Goal: Use online tool/utility: Utilize a website feature to perform a specific function

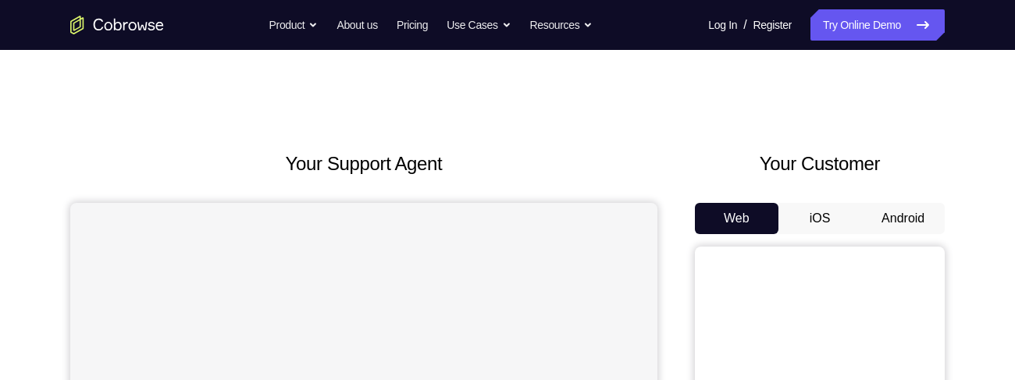
click at [880, 218] on button "Android" at bounding box center [903, 218] width 84 height 31
click at [897, 205] on button "Android" at bounding box center [903, 218] width 84 height 31
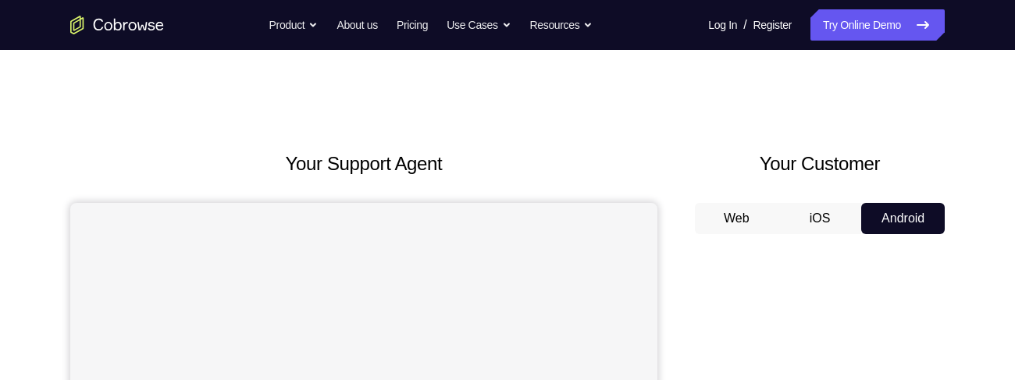
scroll to position [133, 0]
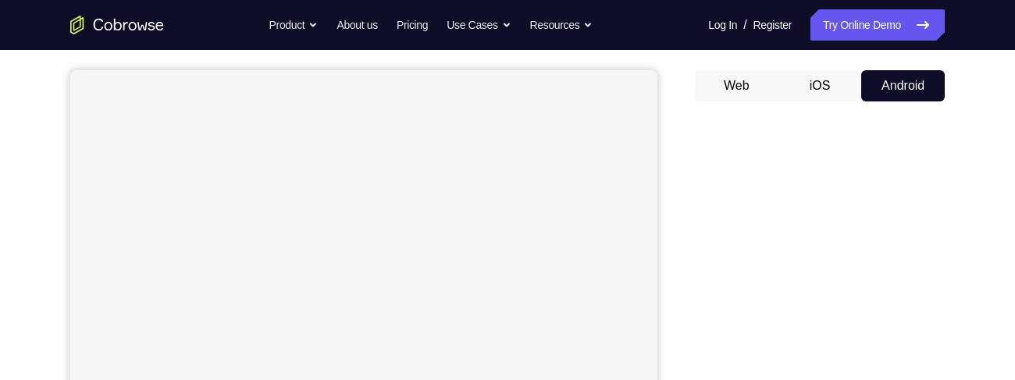
click at [685, 178] on div "Your Support Agent Your Customer Web iOS Android" at bounding box center [507, 305] width 874 height 577
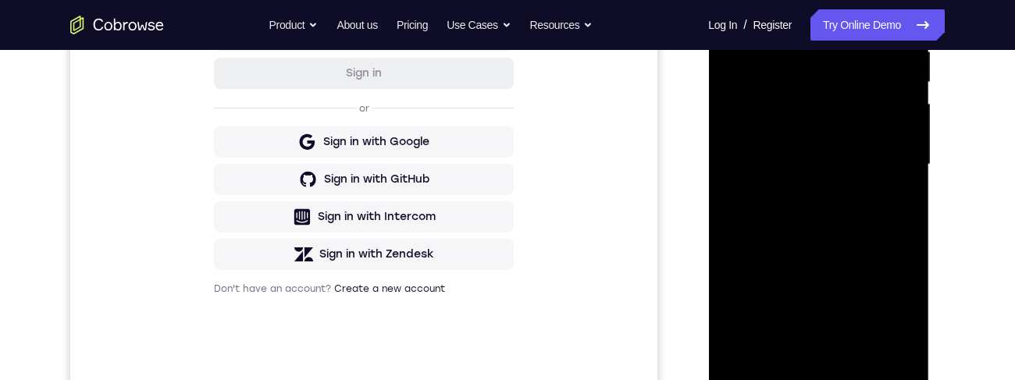
scroll to position [463, 0]
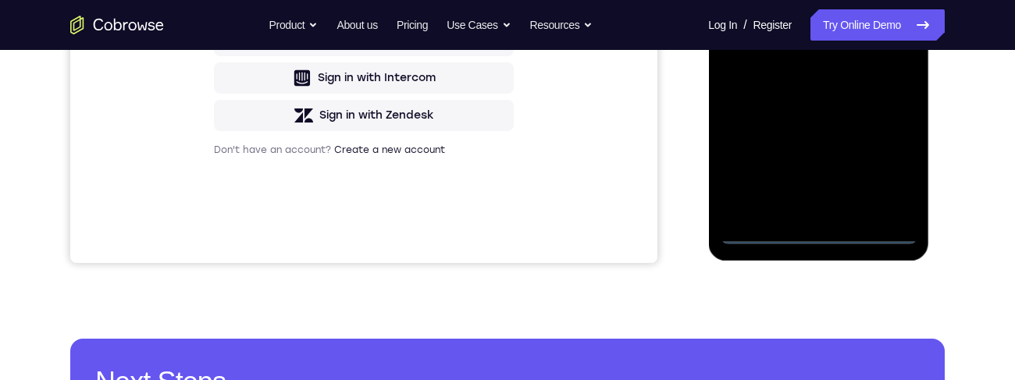
click at [819, 228] on div at bounding box center [818, 25] width 197 height 437
click at [818, 233] on div at bounding box center [818, 25] width 197 height 437
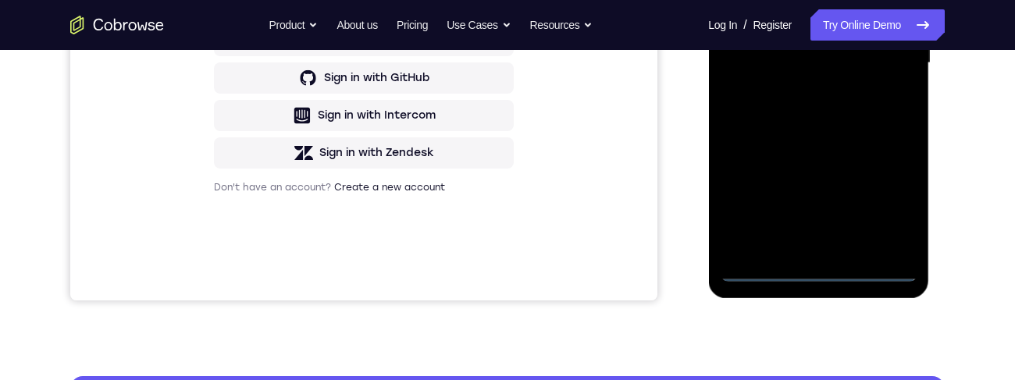
click at [889, 206] on div at bounding box center [818, 63] width 197 height 437
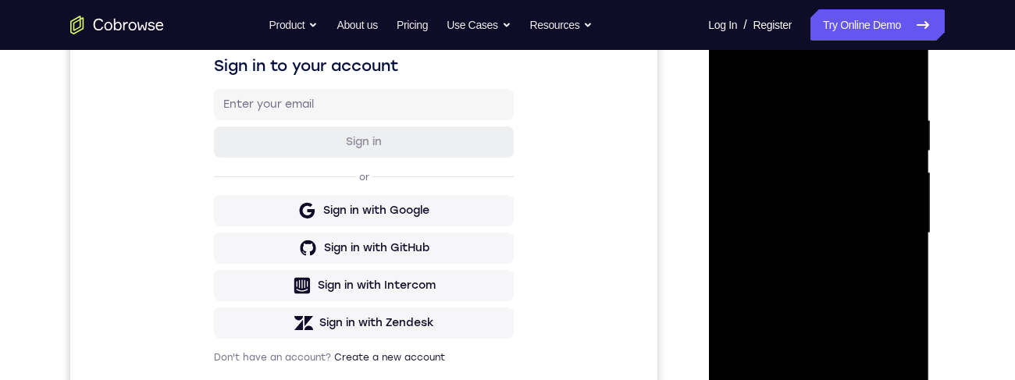
scroll to position [4, 0]
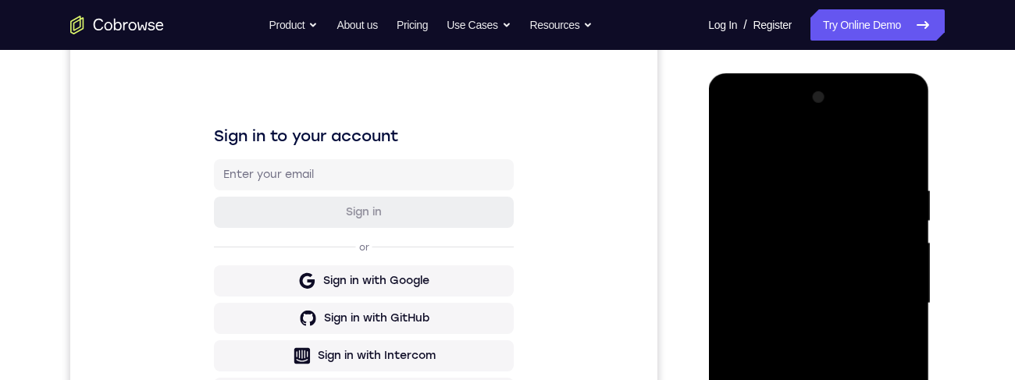
scroll to position [236, 0]
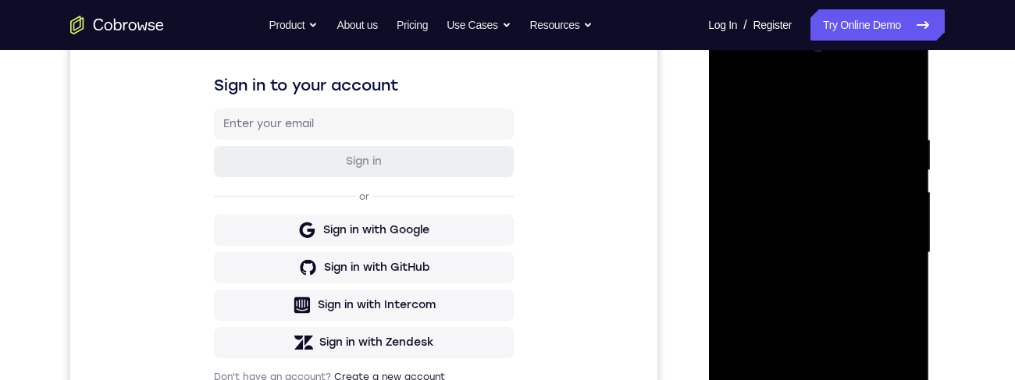
click at [883, 251] on div at bounding box center [818, 252] width 197 height 437
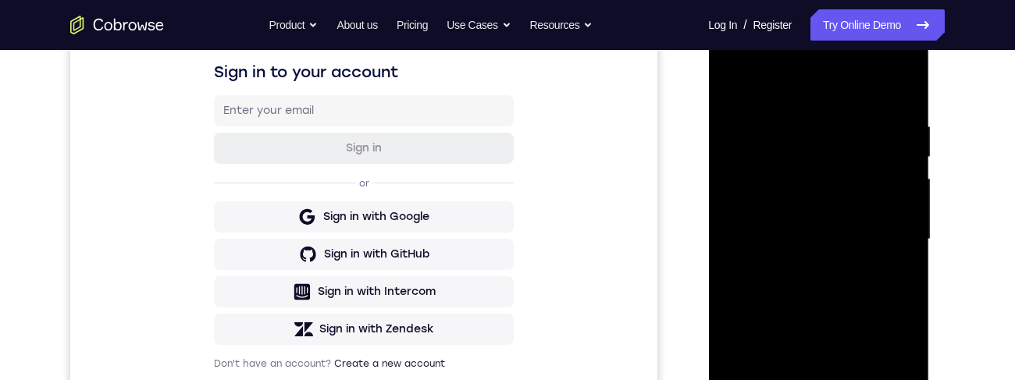
scroll to position [286, 0]
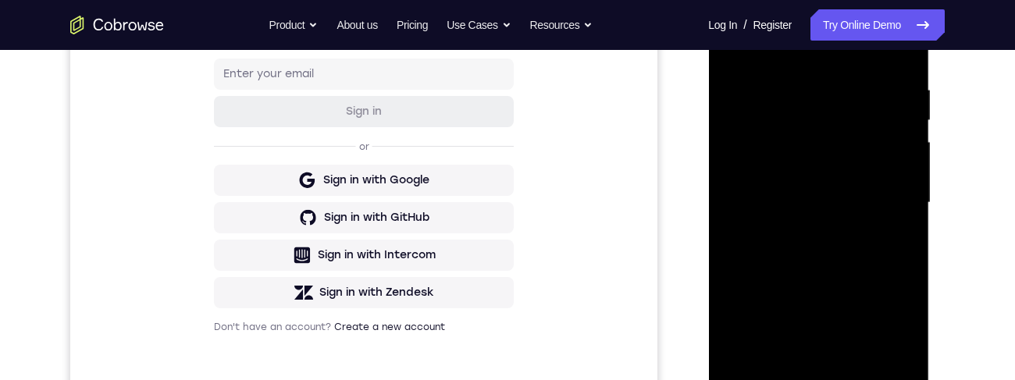
click at [799, 234] on div at bounding box center [818, 202] width 197 height 437
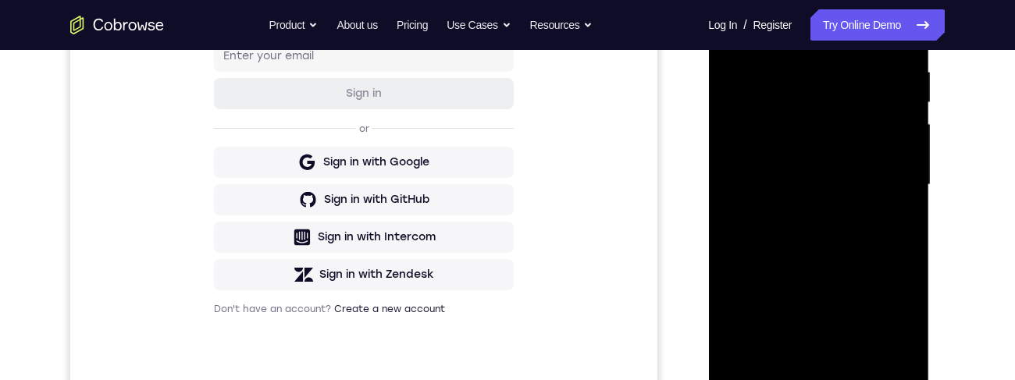
scroll to position [322, 0]
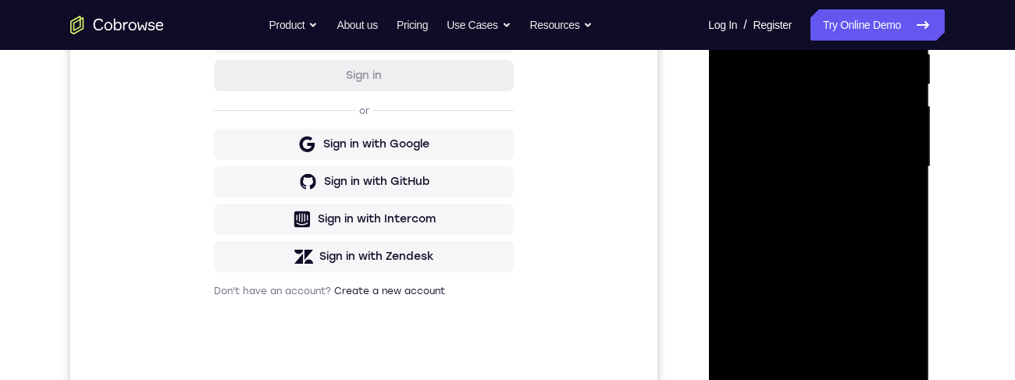
click at [841, 149] on div at bounding box center [818, 166] width 197 height 437
click at [784, 130] on div at bounding box center [818, 166] width 197 height 437
click at [841, 176] on div at bounding box center [818, 166] width 197 height 437
click at [864, 225] on div at bounding box center [818, 166] width 197 height 437
click at [822, 209] on div at bounding box center [818, 166] width 197 height 437
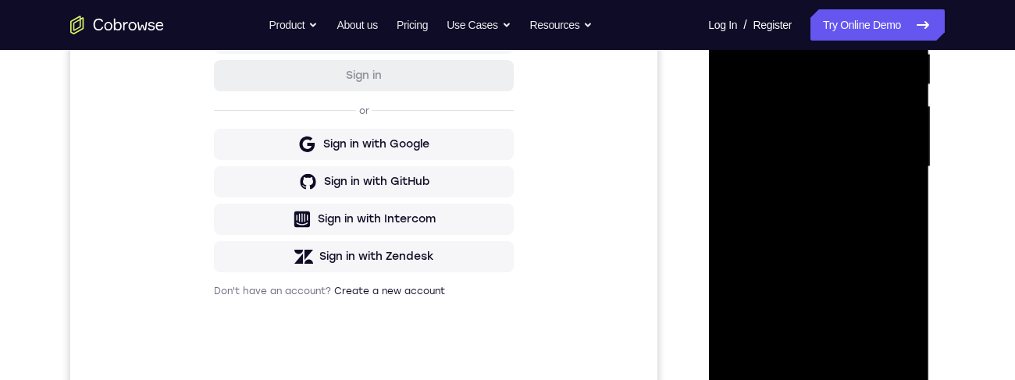
click at [870, 225] on div at bounding box center [818, 166] width 197 height 437
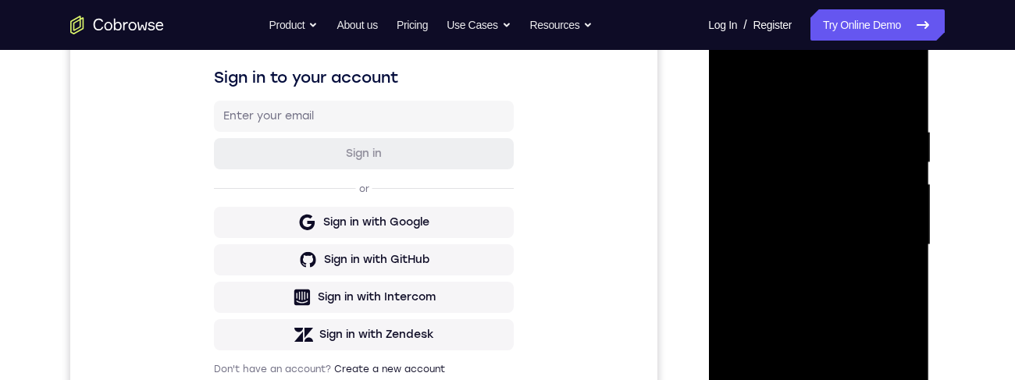
scroll to position [241, 0]
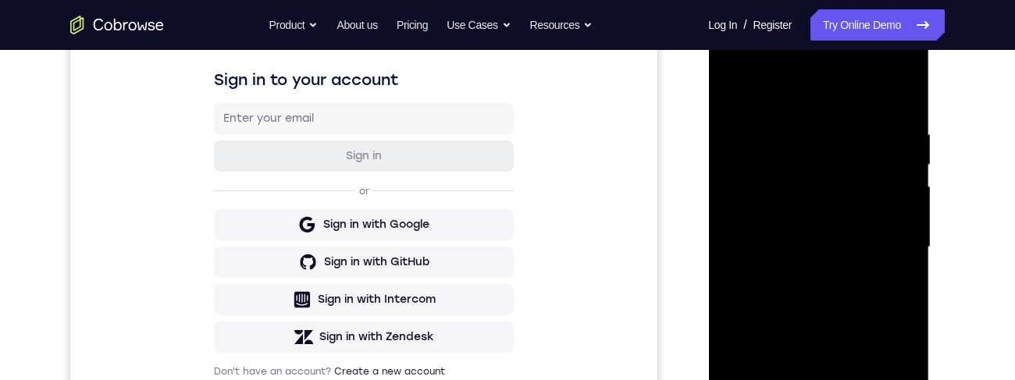
click at [841, 311] on div at bounding box center [818, 247] width 197 height 437
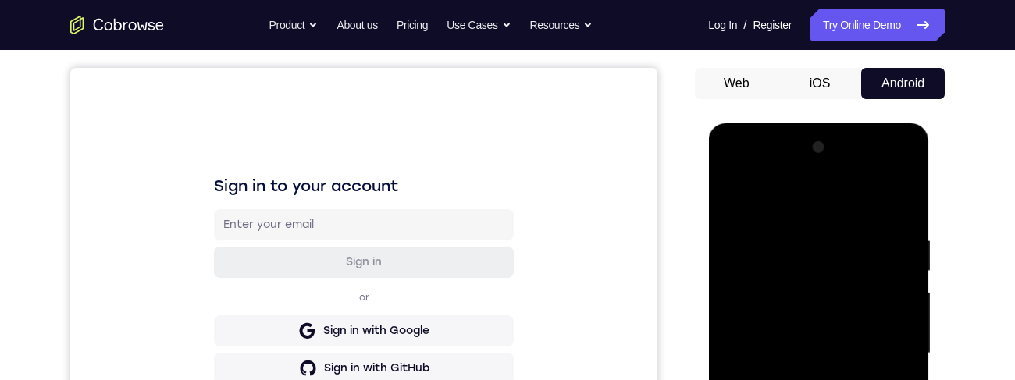
scroll to position [127, 0]
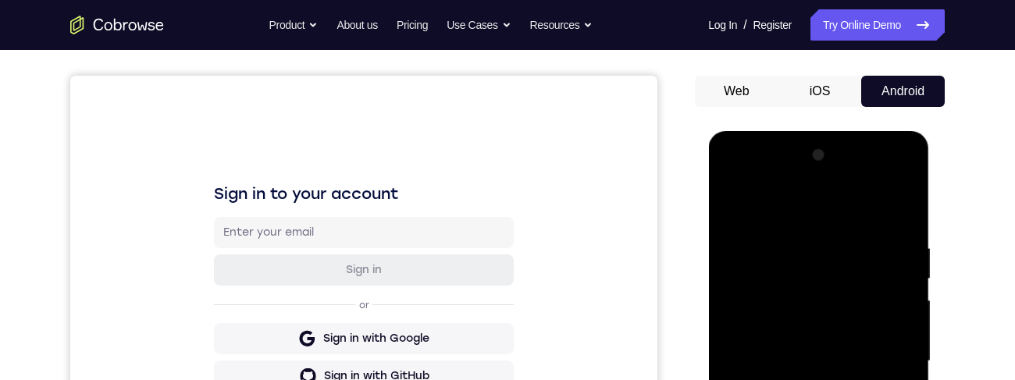
click at [893, 229] on div at bounding box center [818, 361] width 197 height 437
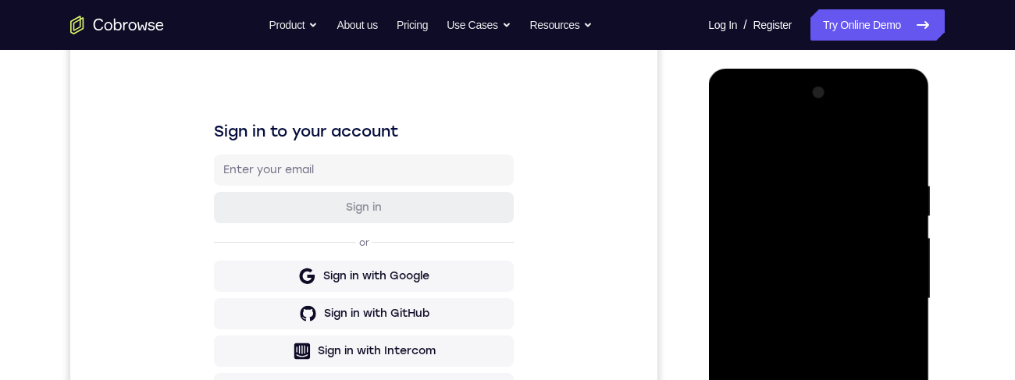
scroll to position [207, 0]
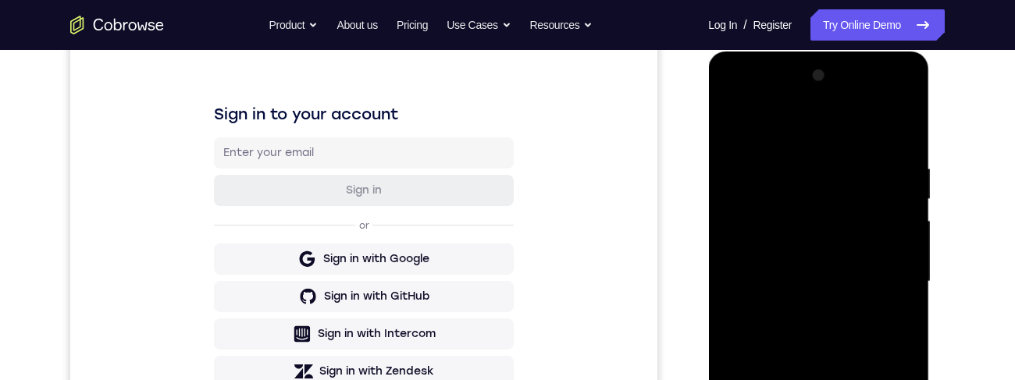
click at [902, 285] on div at bounding box center [818, 281] width 197 height 437
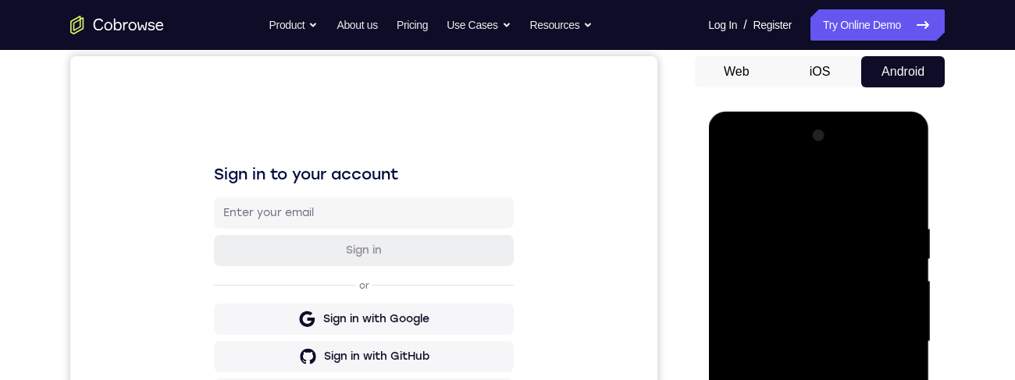
scroll to position [66, 0]
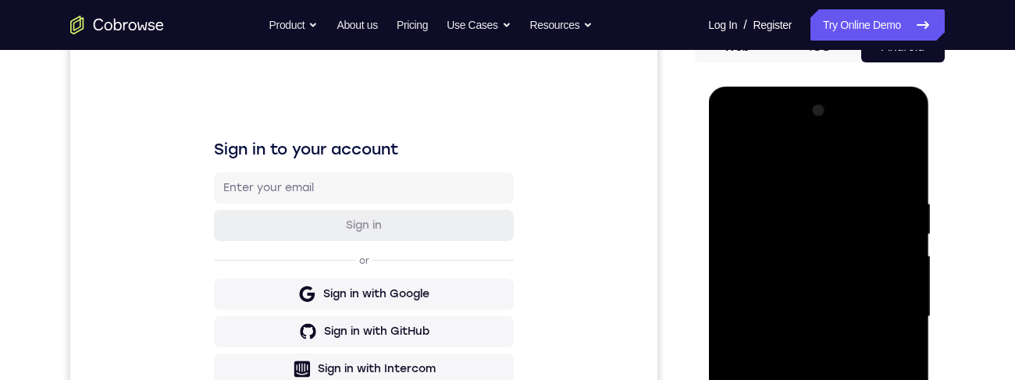
scroll to position [173, 0]
click at [890, 285] on div at bounding box center [818, 316] width 197 height 437
click at [742, 323] on div at bounding box center [818, 316] width 197 height 437
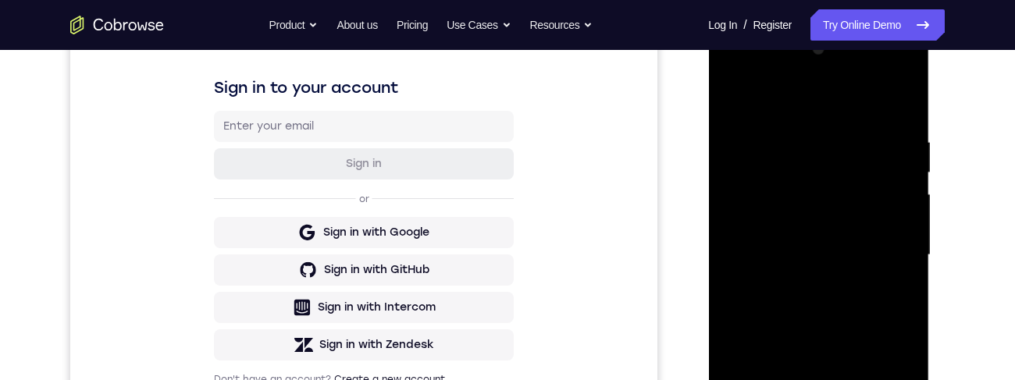
scroll to position [235, 0]
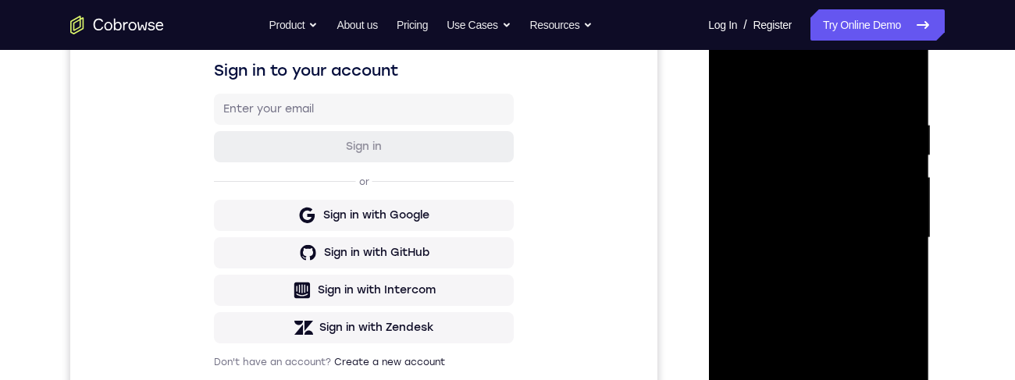
click at [928, 357] on div at bounding box center [818, 240] width 221 height 465
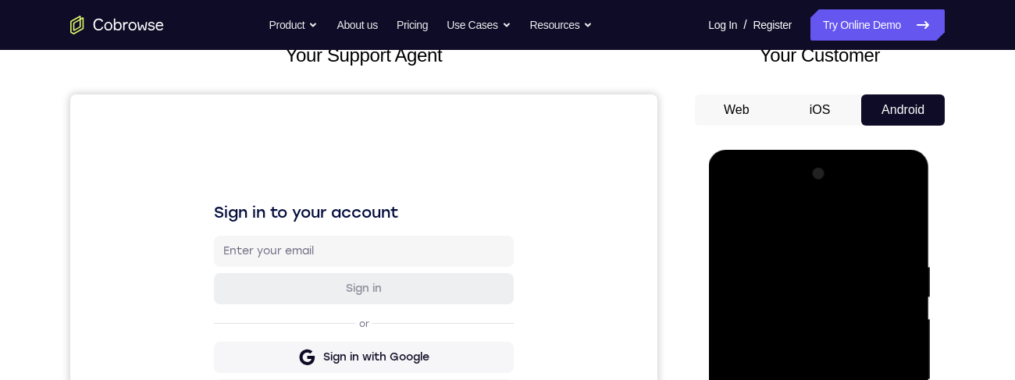
click at [877, 320] on div at bounding box center [818, 380] width 197 height 437
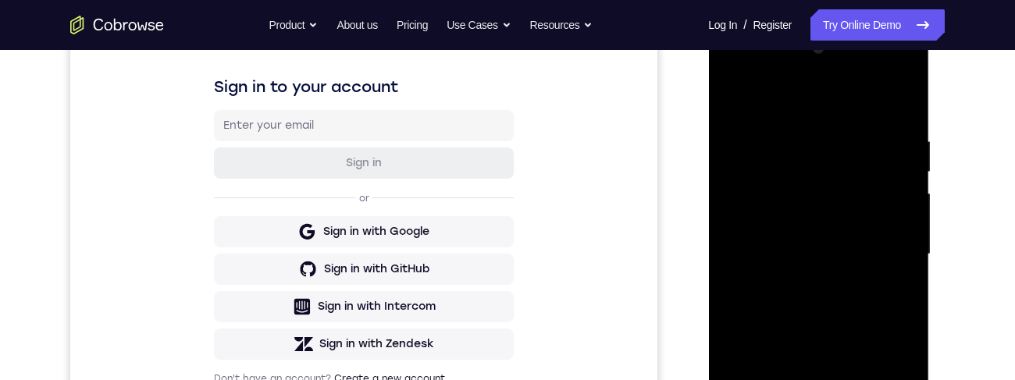
scroll to position [113, 0]
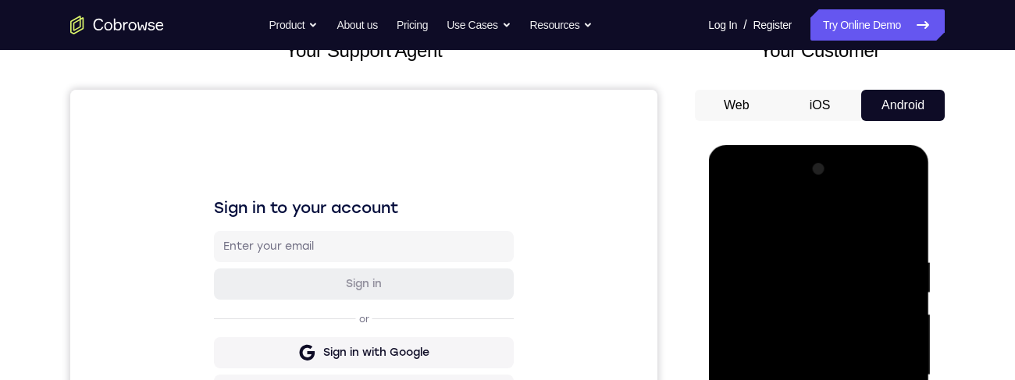
click at [793, 250] on div at bounding box center [818, 375] width 197 height 437
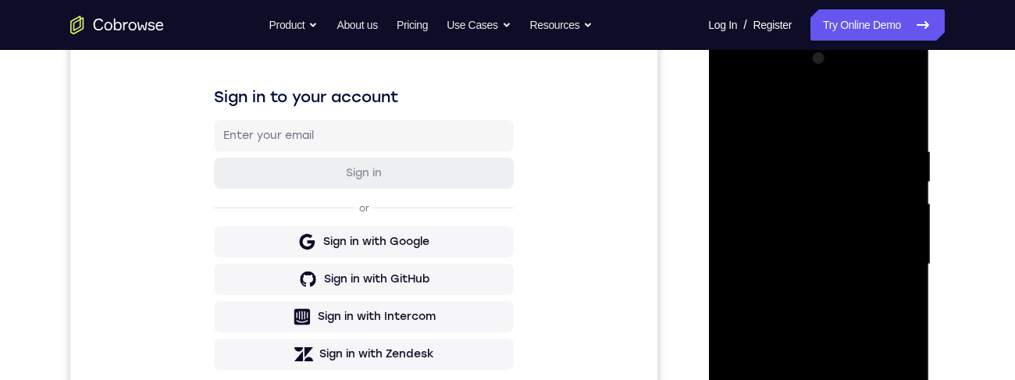
scroll to position [232, 0]
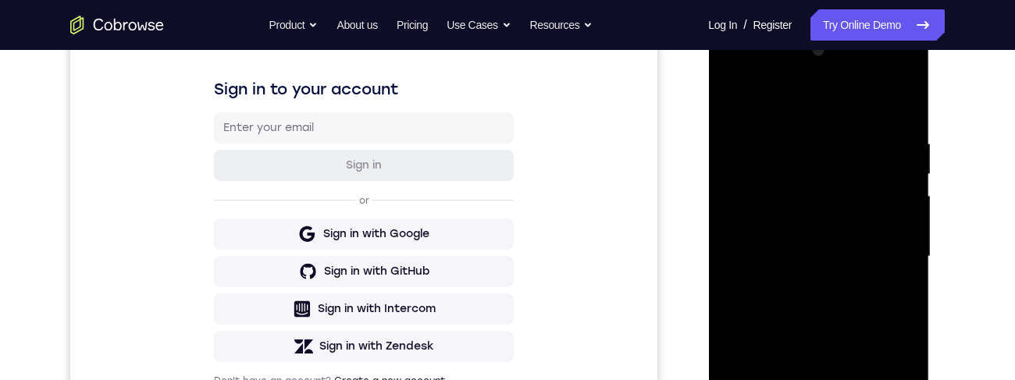
click at [884, 292] on div at bounding box center [818, 256] width 197 height 437
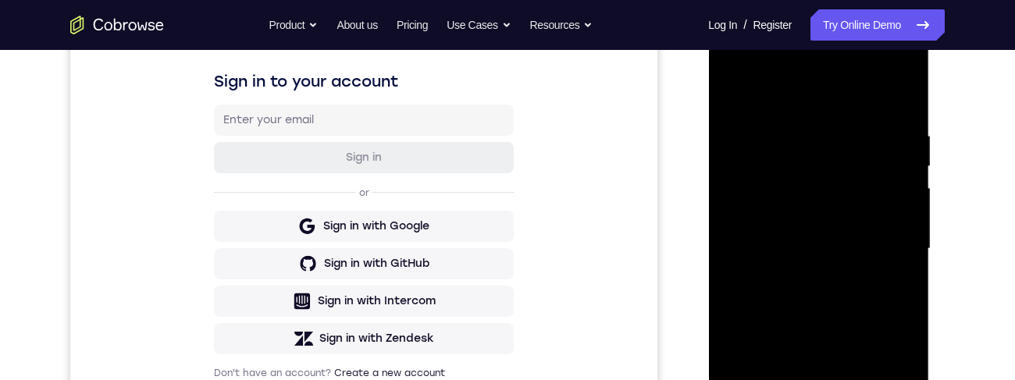
scroll to position [350, 0]
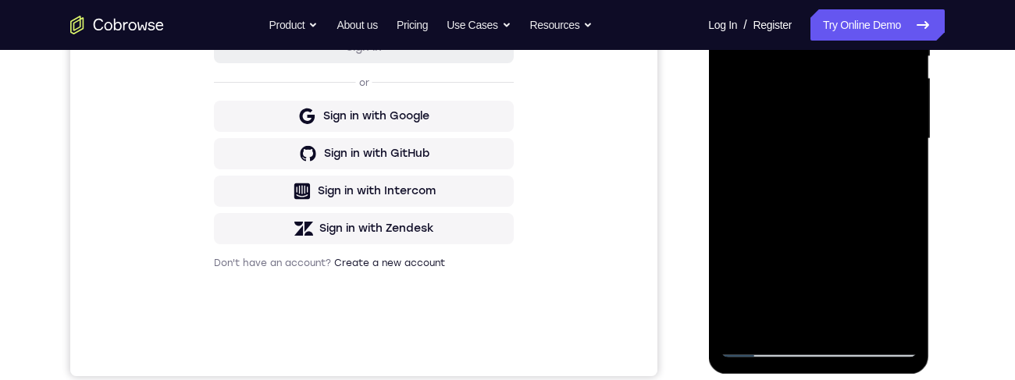
click at [878, 113] on div at bounding box center [818, 138] width 197 height 437
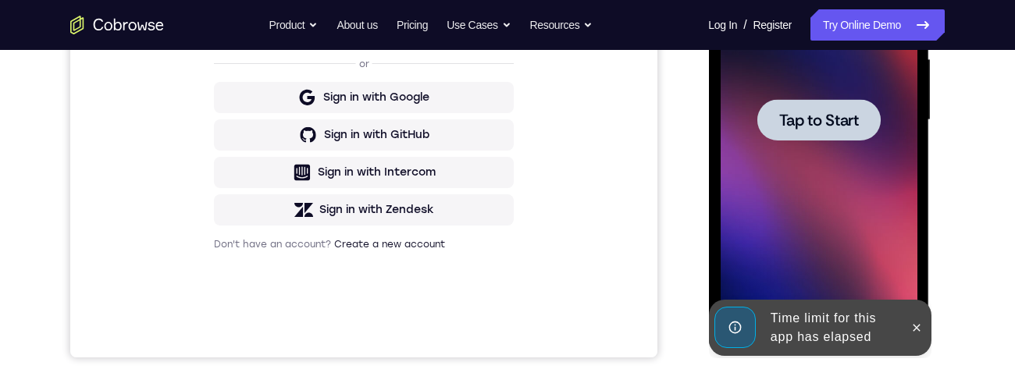
scroll to position [310, 0]
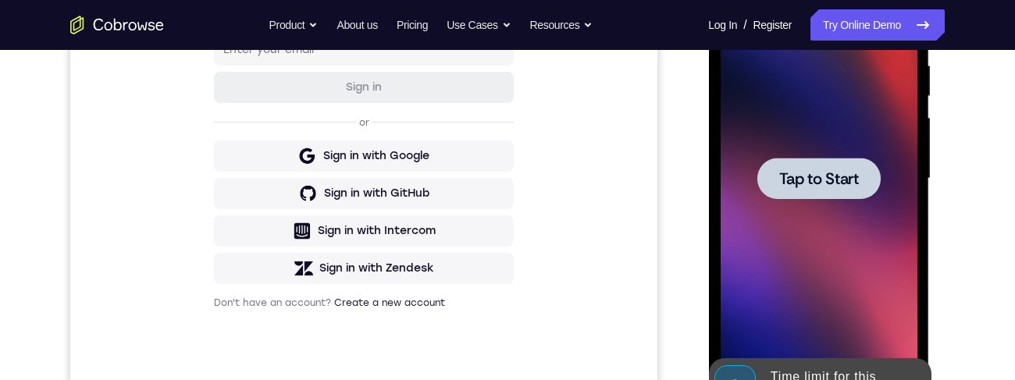
click at [837, 197] on div at bounding box center [817, 178] width 123 height 41
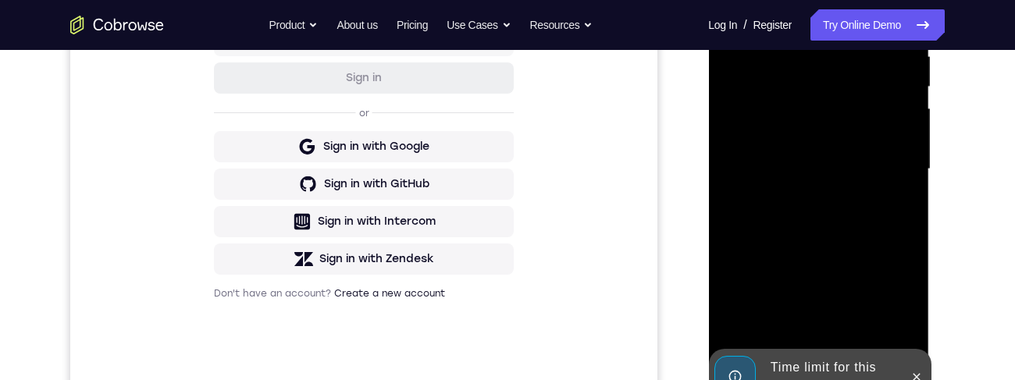
scroll to position [476, 0]
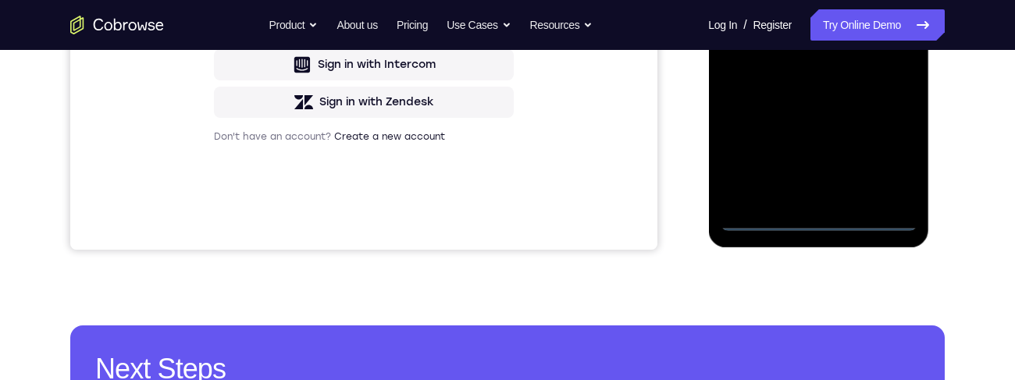
click at [822, 217] on div at bounding box center [818, 12] width 197 height 437
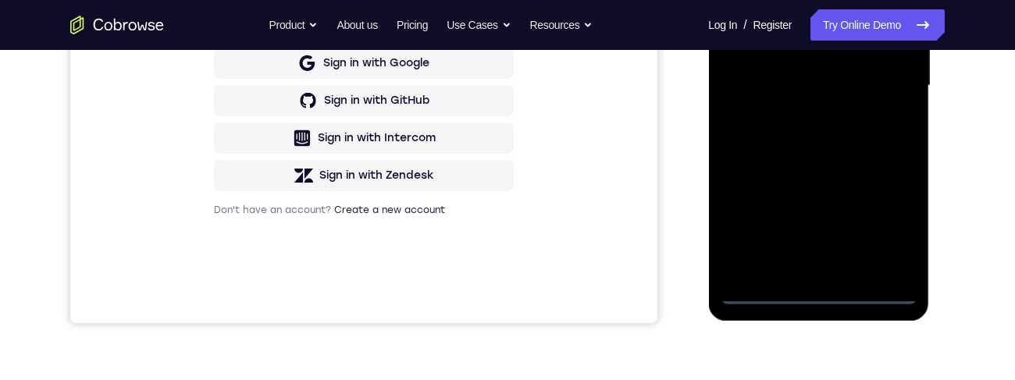
click at [886, 228] on div at bounding box center [818, 85] width 197 height 437
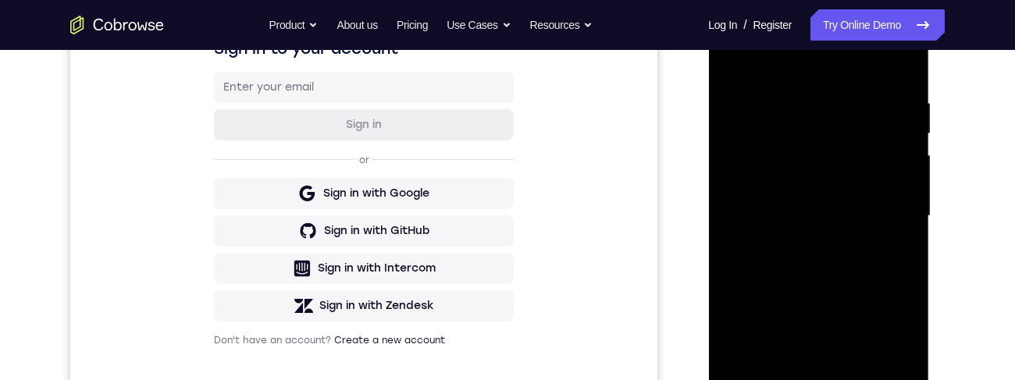
scroll to position [218, 0]
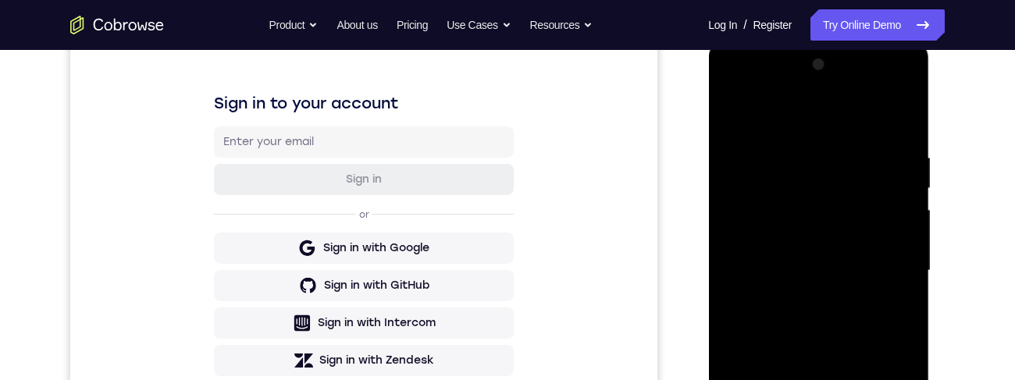
click at [789, 124] on div at bounding box center [818, 270] width 197 height 437
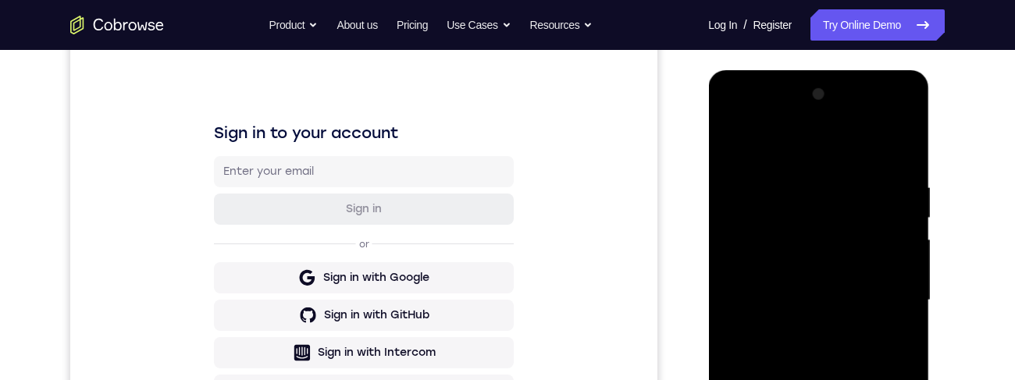
scroll to position [204, 0]
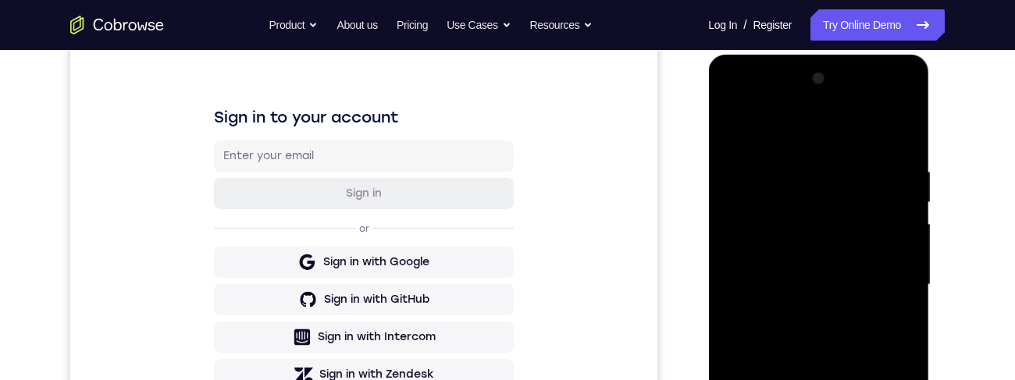
click at [877, 276] on div at bounding box center [818, 284] width 197 height 437
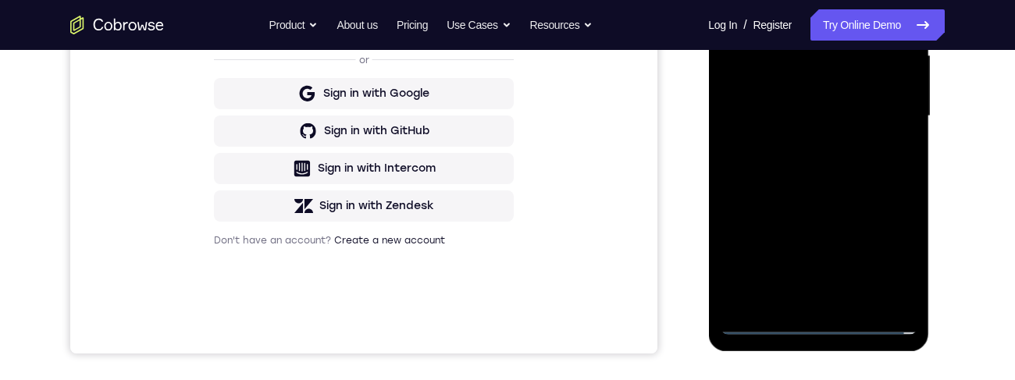
scroll to position [336, 0]
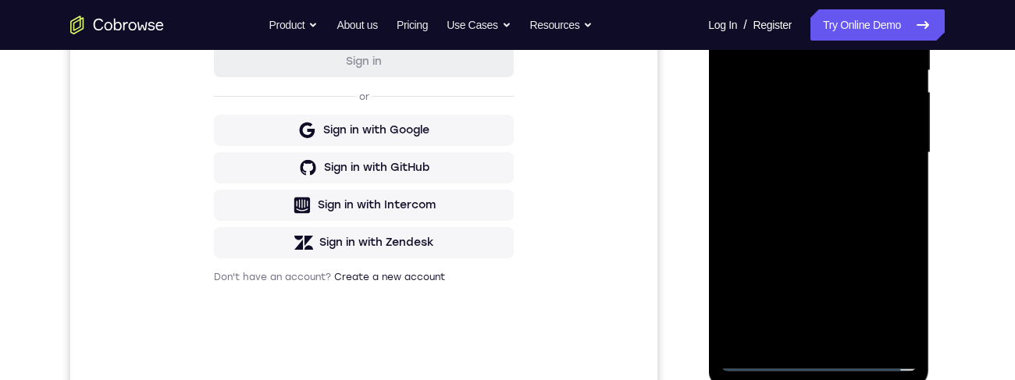
click at [795, 180] on div at bounding box center [818, 152] width 197 height 437
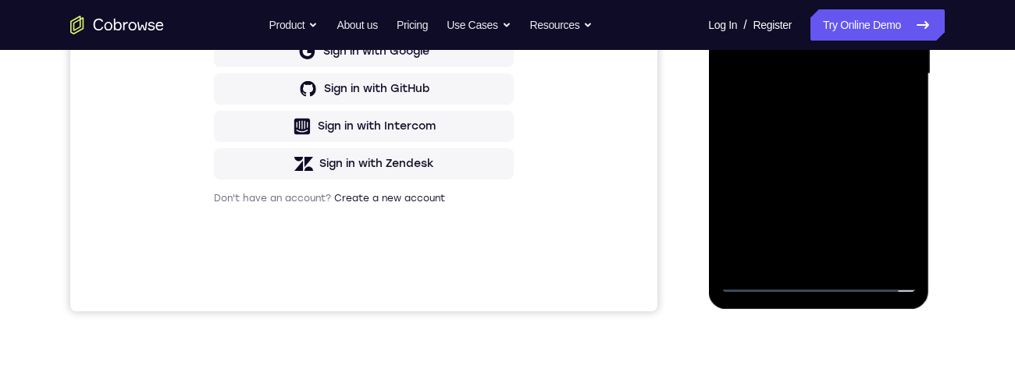
click at [835, 54] on div at bounding box center [818, 74] width 197 height 437
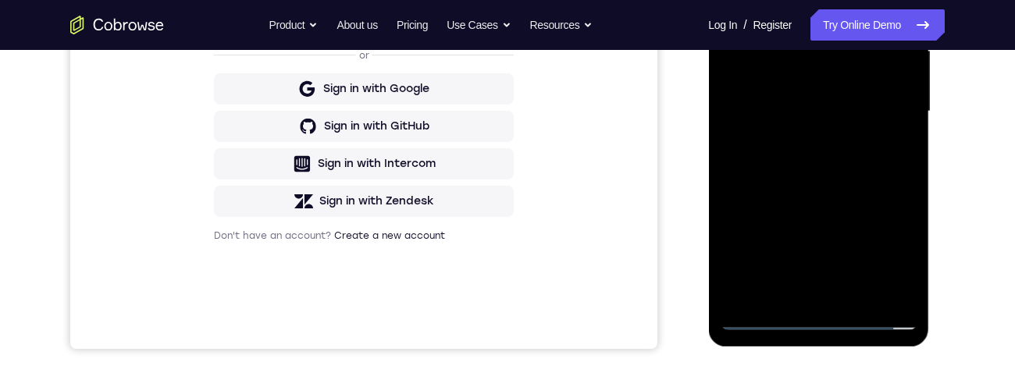
click at [780, 76] on div at bounding box center [818, 111] width 197 height 437
click at [814, 114] on div at bounding box center [818, 111] width 197 height 437
click at [848, 169] on div at bounding box center [818, 111] width 197 height 437
click at [820, 157] on div at bounding box center [818, 111] width 197 height 437
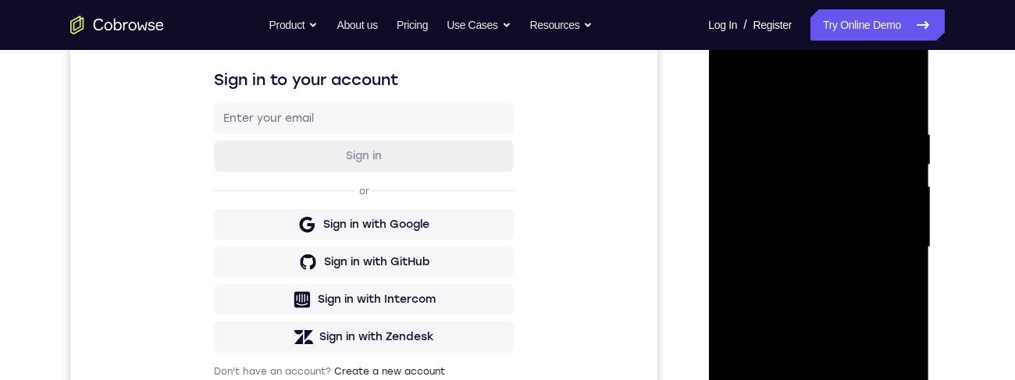
scroll to position [277, 0]
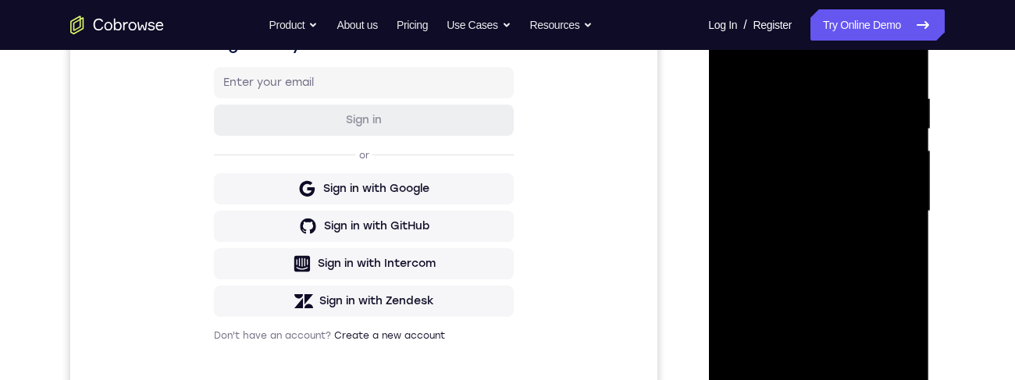
click at [905, 72] on div at bounding box center [818, 211] width 197 height 437
click at [835, 85] on div at bounding box center [818, 211] width 197 height 437
click at [952, 134] on div "Your Support Agent Your Customer Web iOS Android Next Steps We’d be happy to gi…" at bounding box center [507, 288] width 999 height 1030
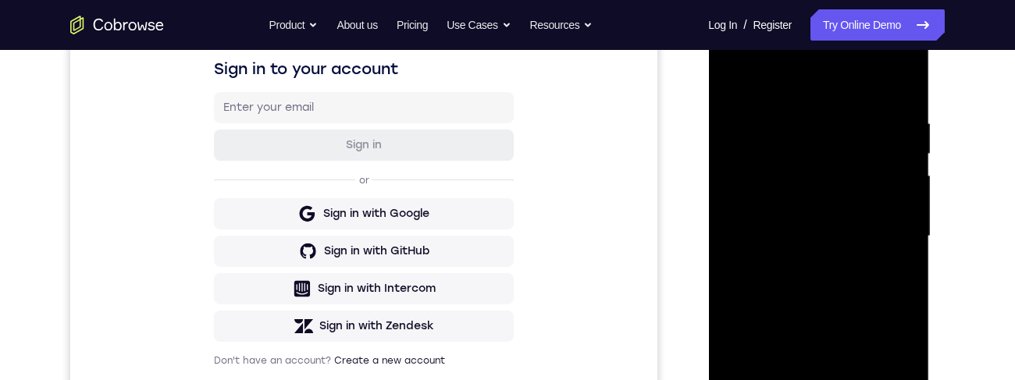
scroll to position [253, 0]
click at [895, 195] on div at bounding box center [818, 235] width 197 height 437
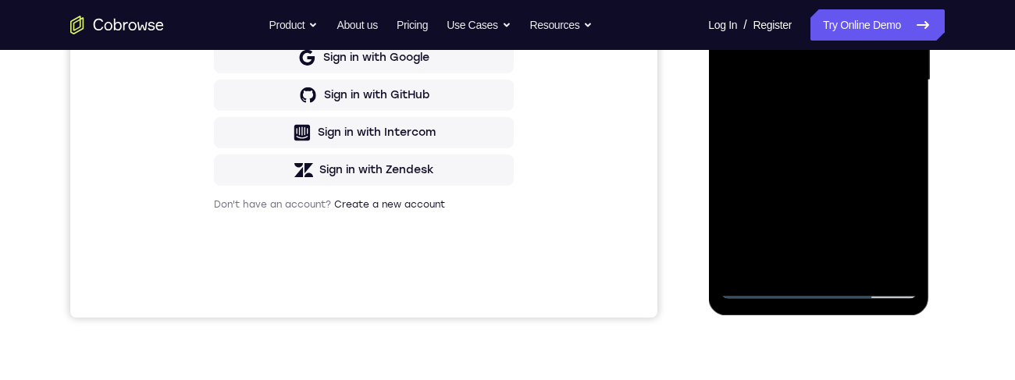
scroll to position [222, 0]
